Goal: Navigation & Orientation: Find specific page/section

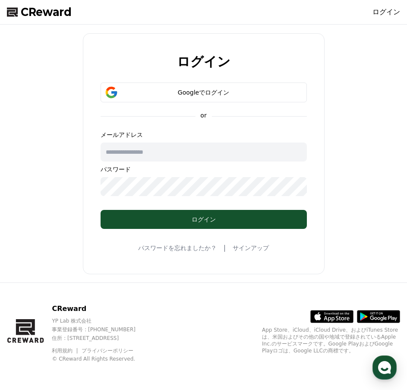
click at [163, 165] on p "パスワード" at bounding box center [204, 169] width 206 height 9
click at [164, 150] on input "text" at bounding box center [204, 151] width 206 height 19
type input "**********"
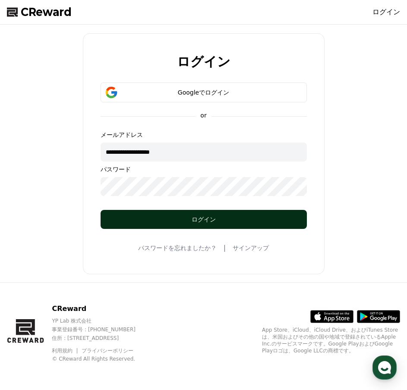
click at [154, 219] on div "ログイン" at bounding box center [204, 219] width 172 height 9
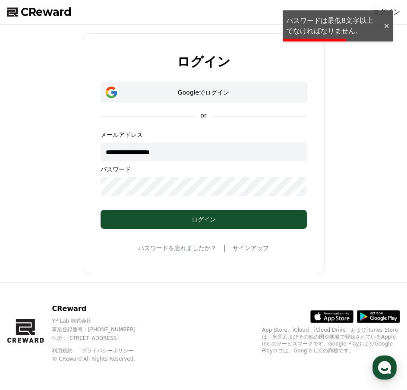
click at [215, 82] on button "Googleでログイン" at bounding box center [204, 92] width 206 height 20
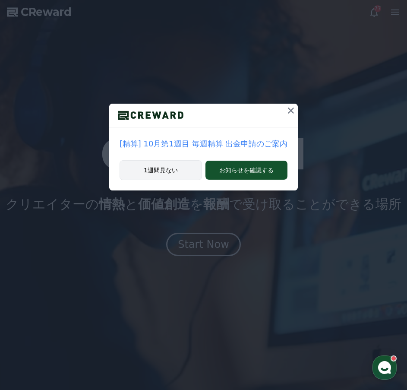
click at [161, 173] on button "1週間見ない" at bounding box center [161, 170] width 82 height 20
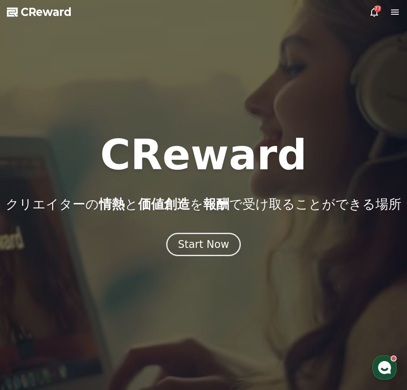
click at [369, 17] on div at bounding box center [203, 195] width 407 height 390
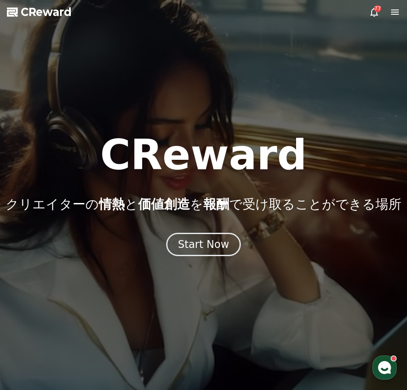
click at [374, 11] on icon at bounding box center [374, 12] width 10 height 10
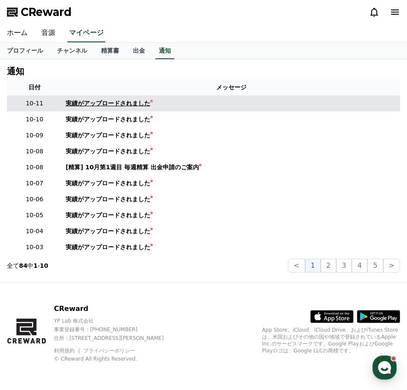
click at [113, 106] on div "実績がアップロードされました" at bounding box center [108, 103] width 85 height 9
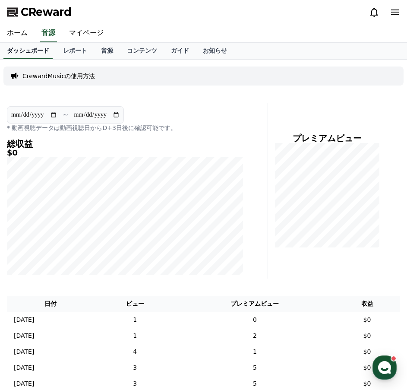
click at [9, 49] on link "ダッシュボード" at bounding box center [27, 51] width 49 height 16
click at [14, 32] on link "ホーム" at bounding box center [17, 33] width 35 height 18
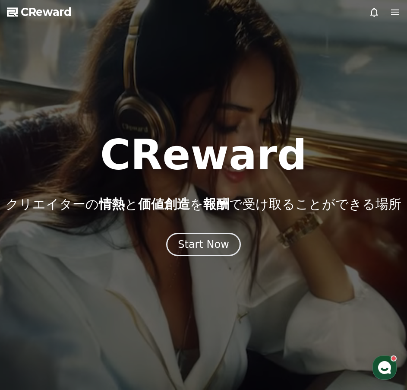
click at [370, 12] on icon at bounding box center [374, 12] width 10 height 10
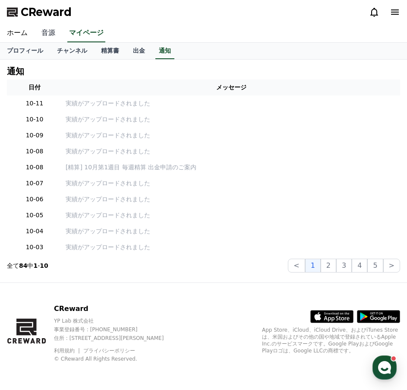
click at [49, 28] on link "音源" at bounding box center [49, 33] width 28 height 18
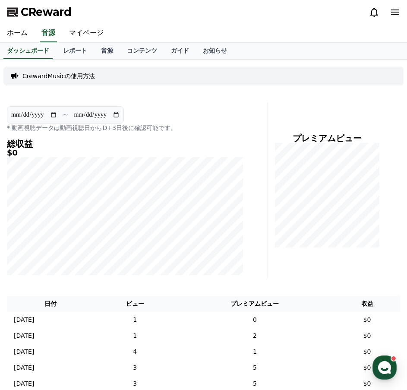
click at [396, 13] on icon at bounding box center [395, 11] width 8 height 5
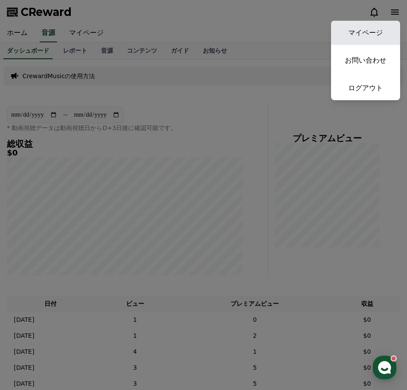
click at [363, 26] on link "マイページ" at bounding box center [365, 33] width 69 height 24
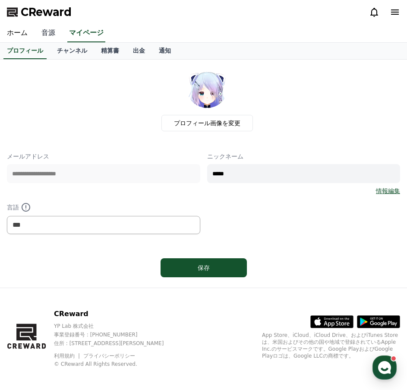
click at [43, 37] on link "音源" at bounding box center [49, 33] width 28 height 18
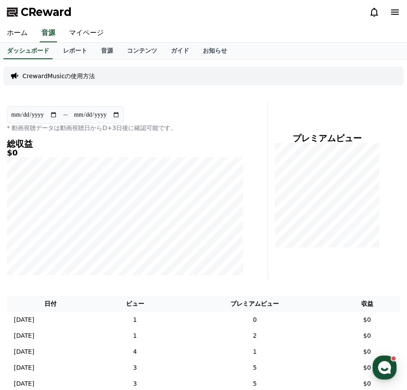
click at [30, 8] on span "CReward" at bounding box center [46, 12] width 51 height 14
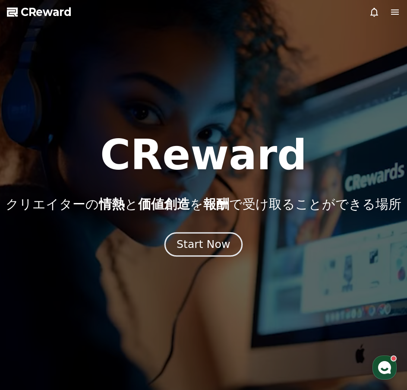
click at [203, 242] on div "Start Now" at bounding box center [204, 244] width 54 height 15
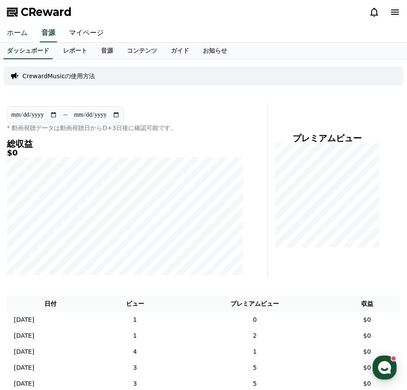
click at [9, 28] on link "ホーム" at bounding box center [17, 33] width 35 height 18
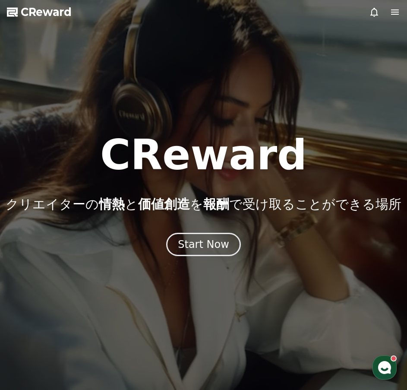
click at [35, 16] on span "CReward" at bounding box center [46, 12] width 51 height 14
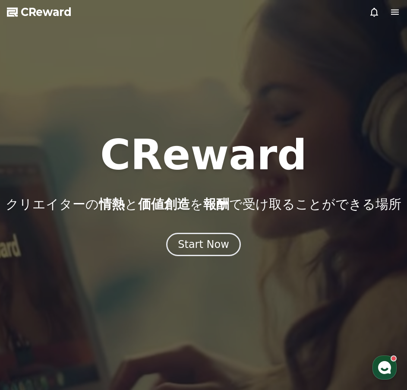
click at [398, 9] on icon at bounding box center [395, 11] width 8 height 5
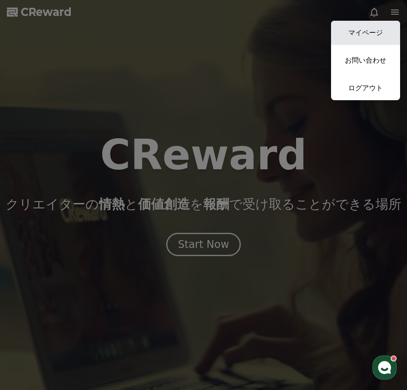
click at [363, 26] on link "マイページ" at bounding box center [365, 33] width 69 height 24
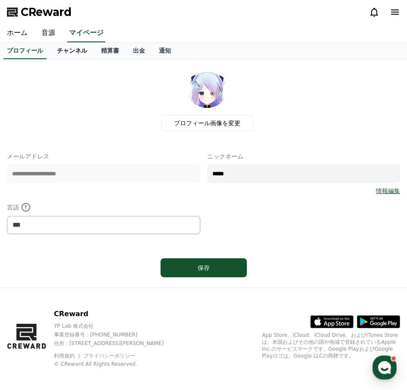
click at [62, 53] on link "チャンネル" at bounding box center [72, 51] width 44 height 16
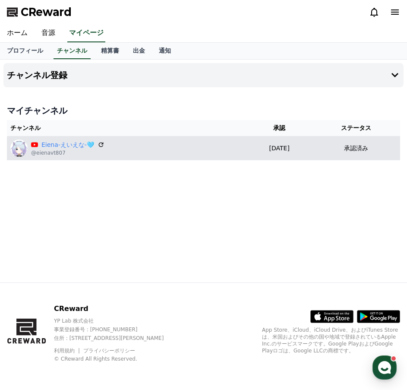
click at [99, 147] on div "Eiena-えいえな-🩵 @eienavt807" at bounding box center [126, 147] width 233 height 17
click at [97, 143] on icon at bounding box center [101, 145] width 8 height 8
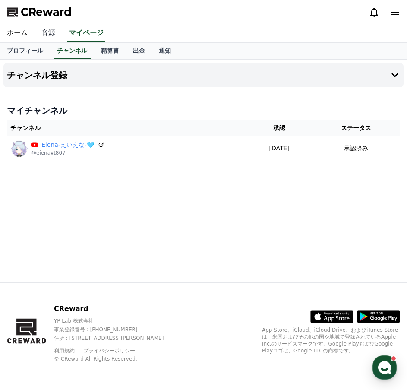
click at [44, 33] on link "音源" at bounding box center [49, 33] width 28 height 18
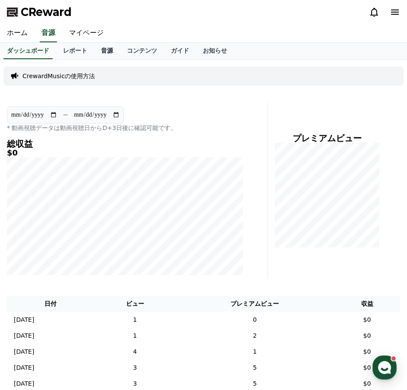
click at [94, 50] on link "音源" at bounding box center [107, 51] width 26 height 16
